Goal: Book appointment/travel/reservation

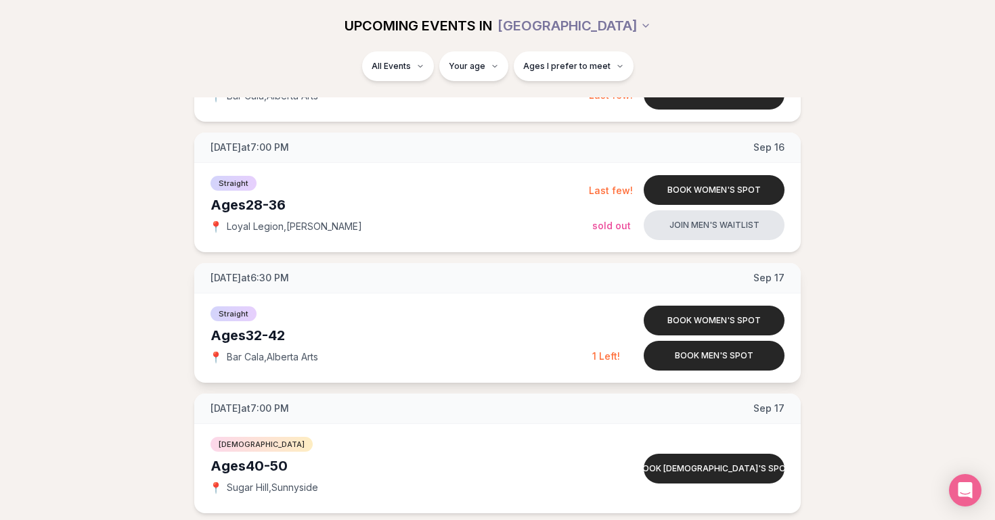
scroll to position [1849, 0]
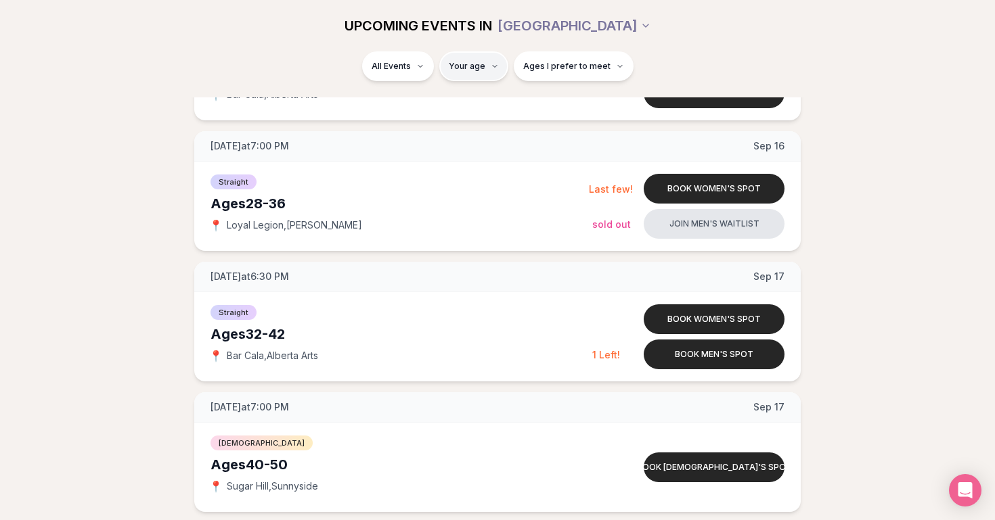
type input "**"
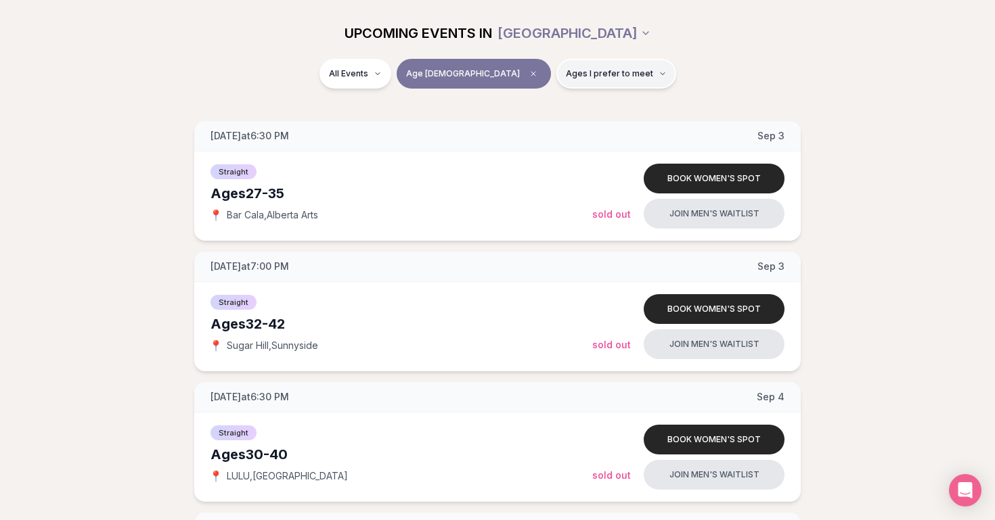
click at [566, 75] on span "Ages I prefer to meet" at bounding box center [609, 73] width 87 height 11
click at [520, 111] on button "Younger than me" at bounding box center [519, 106] width 11 height 11
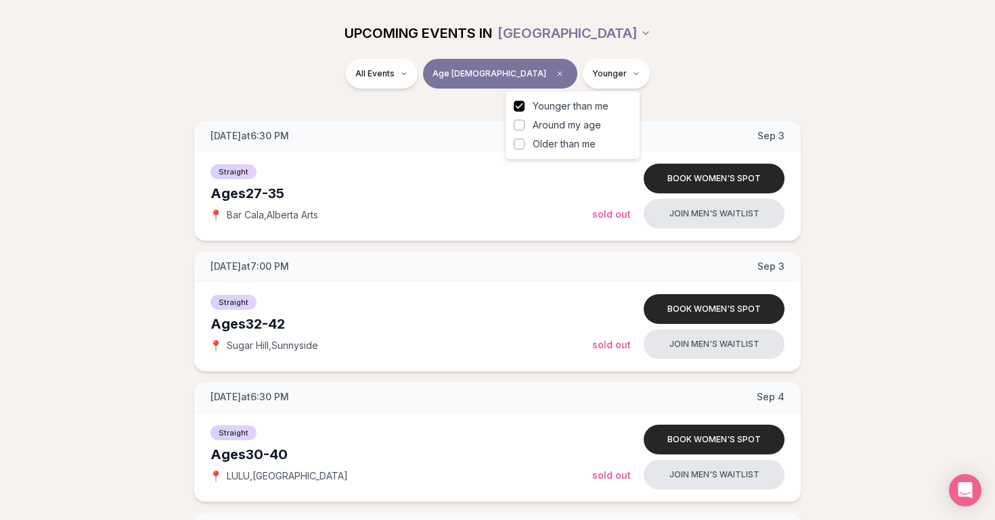
click at [520, 123] on button "Around my age" at bounding box center [519, 125] width 11 height 11
click at [520, 126] on button "Around my age" at bounding box center [519, 125] width 11 height 11
click at [520, 111] on button "Younger than me" at bounding box center [519, 106] width 11 height 11
click at [518, 108] on button "Younger than me" at bounding box center [519, 106] width 11 height 11
click at [518, 118] on label "Around my age" at bounding box center [573, 125] width 118 height 14
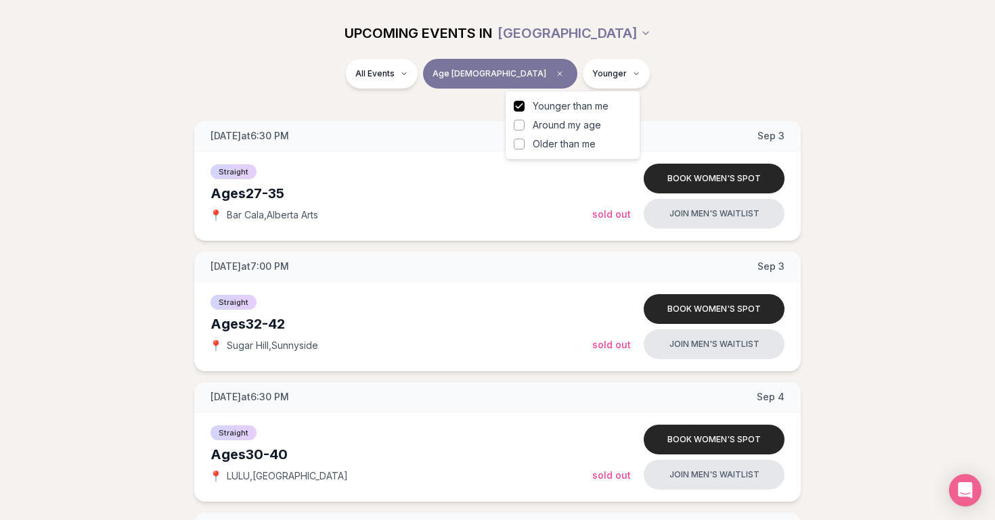
click at [518, 120] on button "Around my age" at bounding box center [519, 125] width 11 height 11
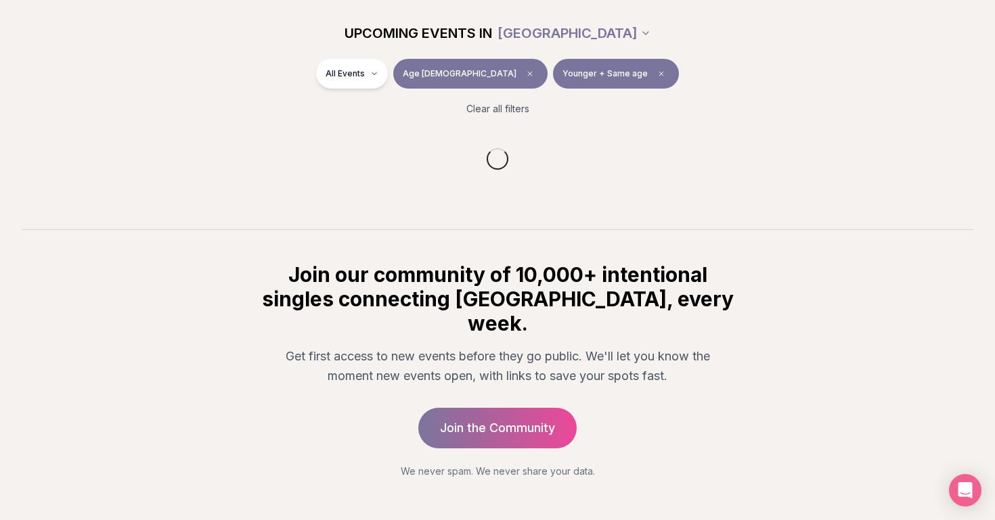
click at [293, 77] on div "All Events Age [DEMOGRAPHIC_DATA] Younger + Same age" at bounding box center [497, 76] width 758 height 35
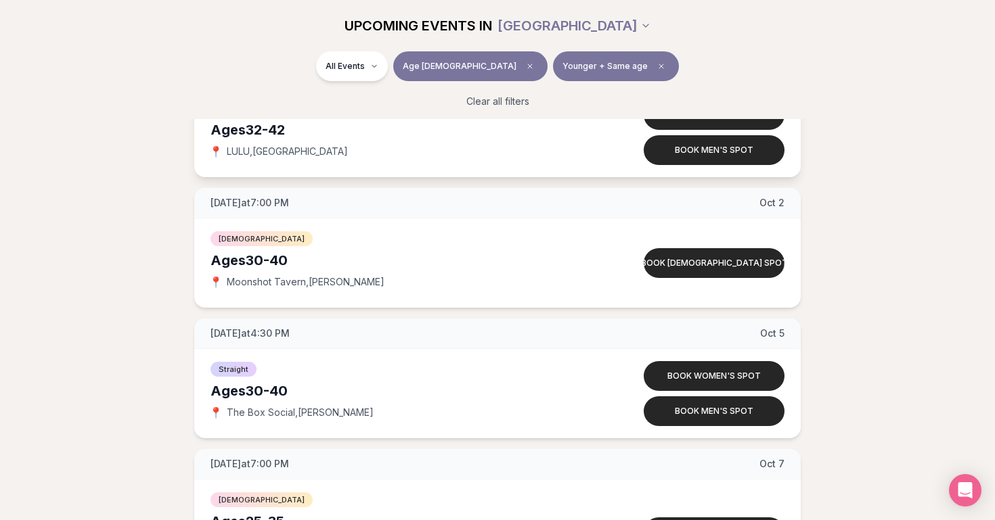
scroll to position [3280, 0]
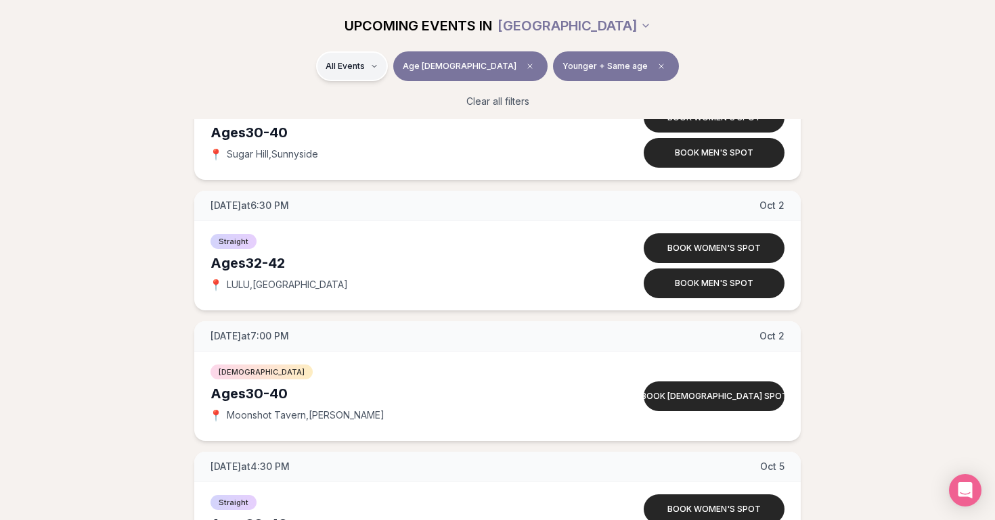
click at [403, 74] on html "Back to home luvvly LOW-PRESSURE SPEED DATING How it Works 💗 3,000 + monthly fi…" at bounding box center [497, 180] width 995 height 6921
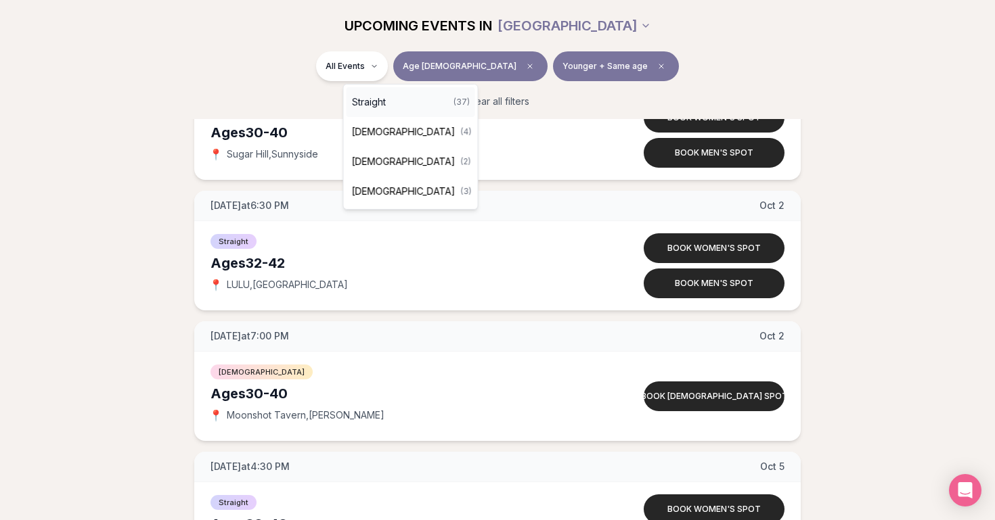
click at [399, 102] on div "Straight ( 37 )" at bounding box center [410, 102] width 129 height 30
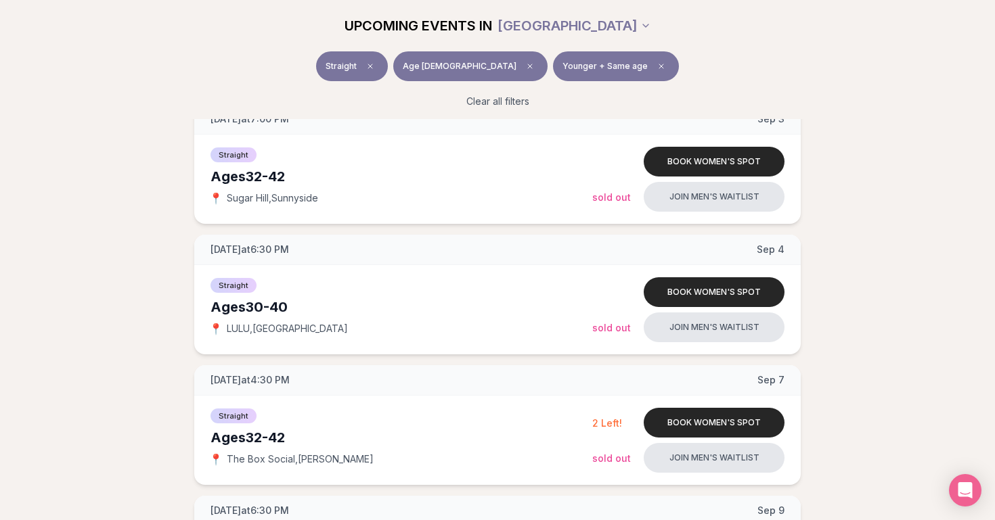
scroll to position [416, 0]
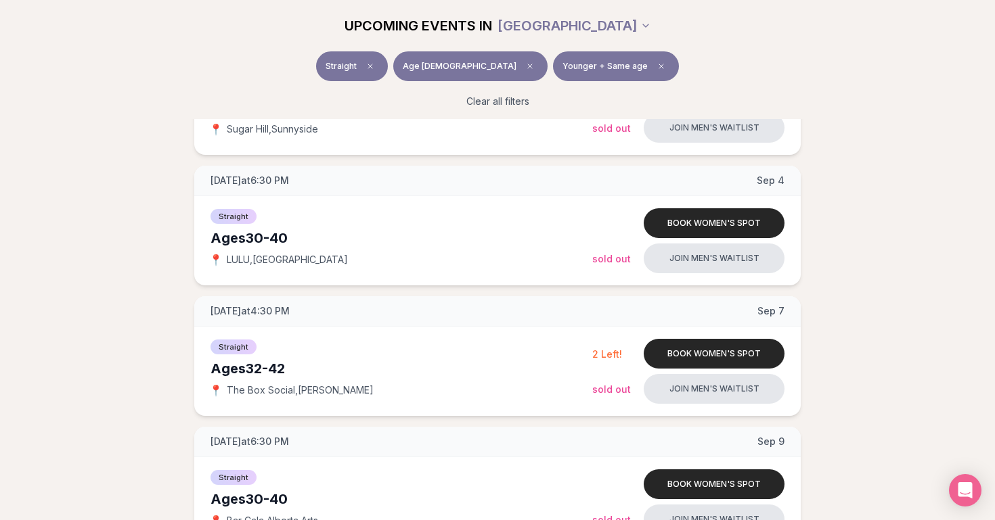
click at [553, 75] on button "Younger + Same age" at bounding box center [616, 66] width 126 height 30
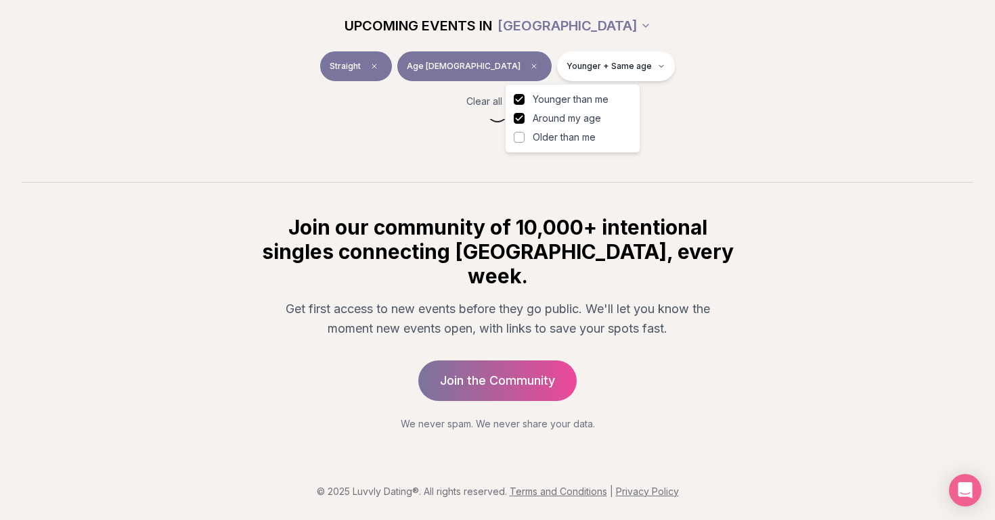
scroll to position [183, 0]
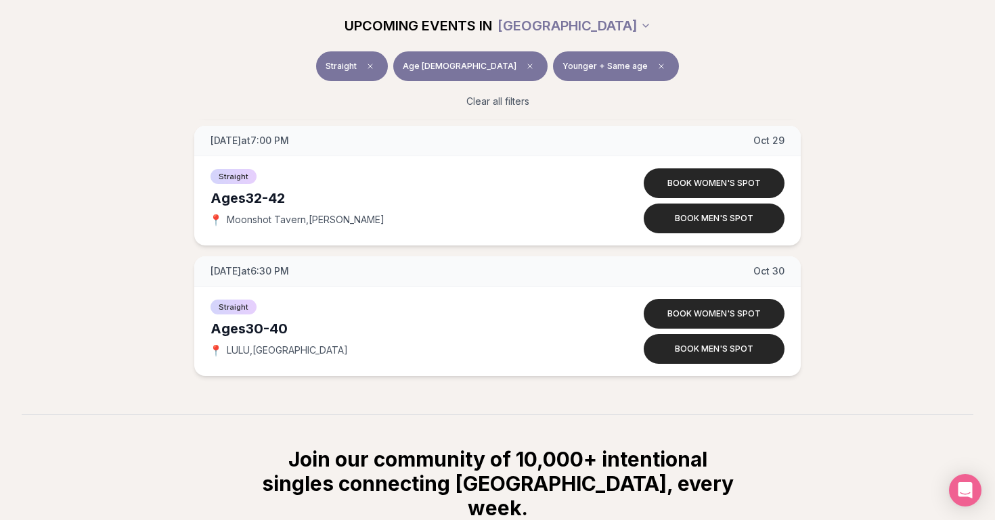
scroll to position [4913, 0]
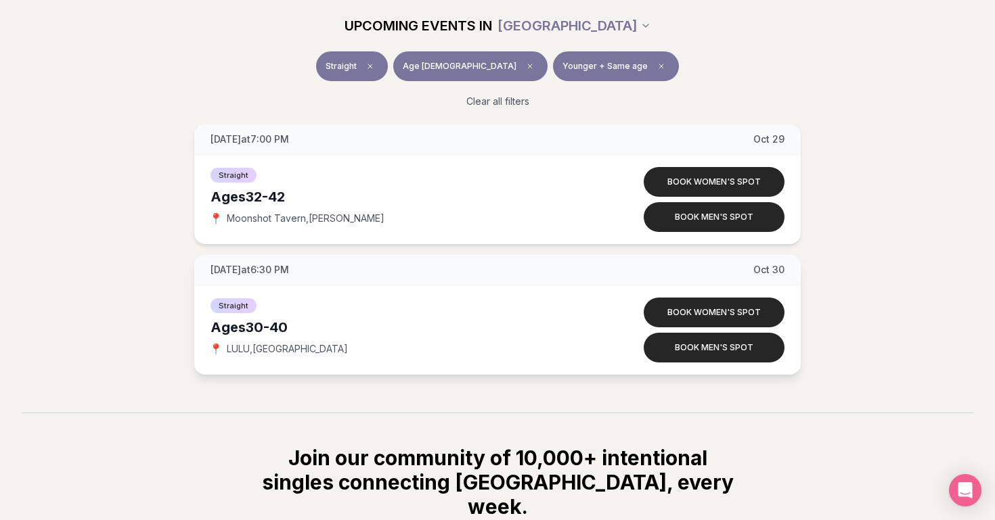
click at [233, 321] on div "Ages [DEMOGRAPHIC_DATA]" at bounding box center [401, 327] width 382 height 19
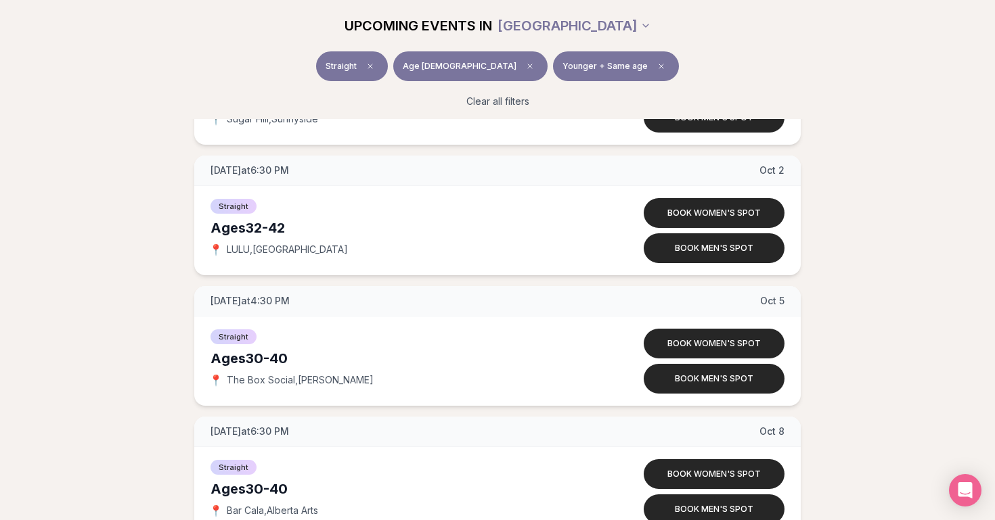
scroll to position [2160, 0]
